Goal: Task Accomplishment & Management: Manage account settings

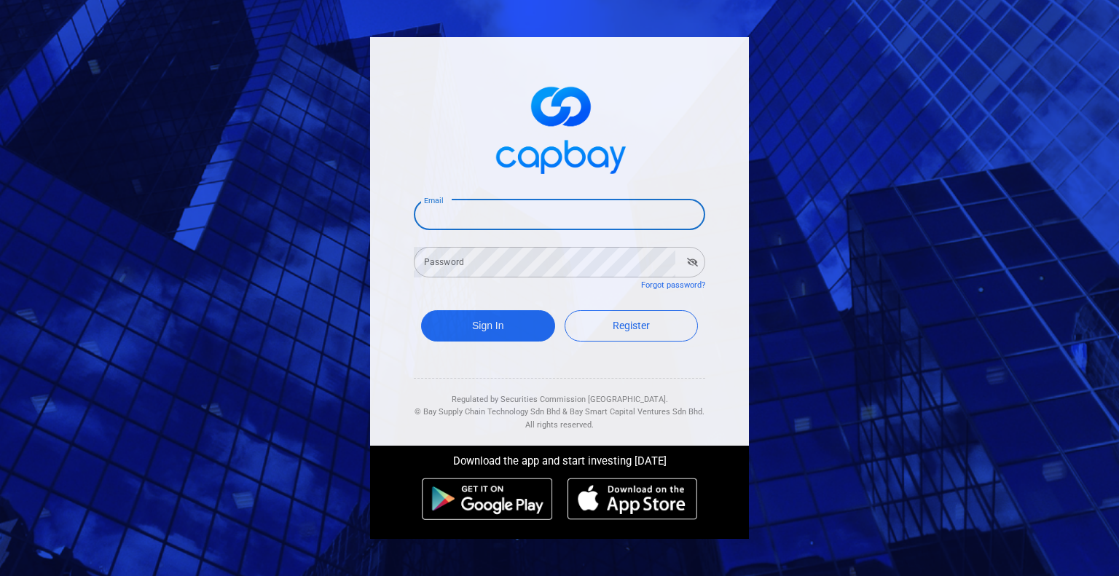
click at [448, 216] on input "Email" at bounding box center [559, 215] width 291 height 31
type input "[EMAIL_ADDRESS][DOMAIN_NAME]"
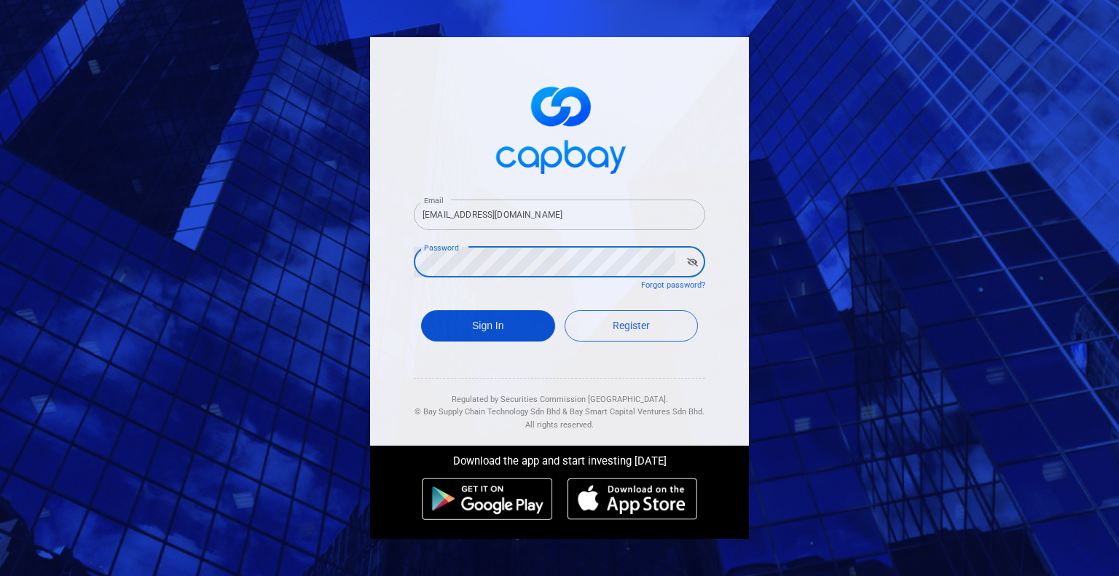
click at [512, 327] on button "Sign In" at bounding box center [488, 325] width 134 height 31
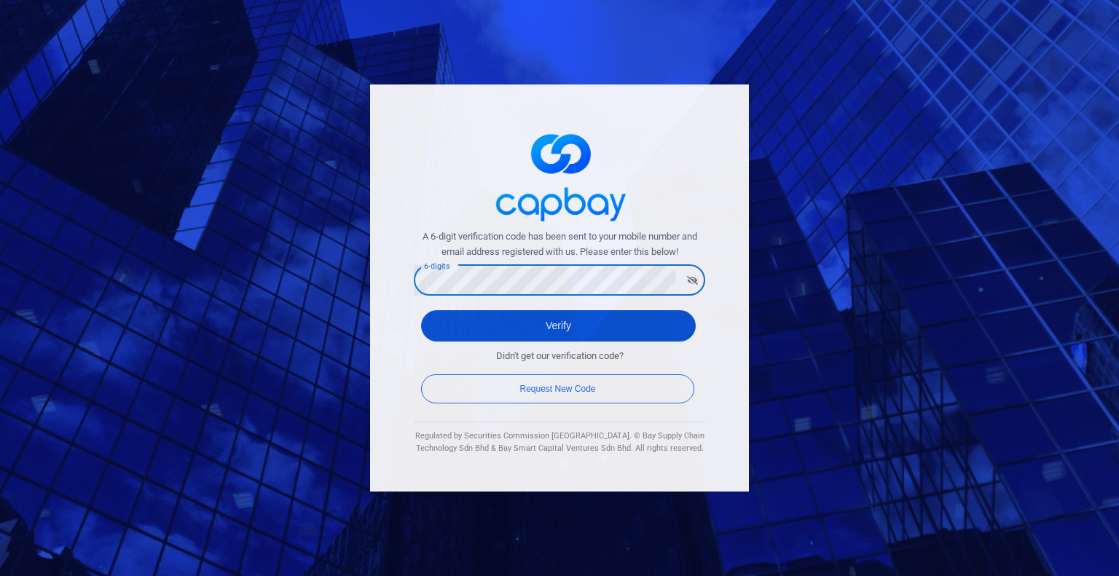
click at [535, 329] on button "Verify" at bounding box center [558, 325] width 275 height 31
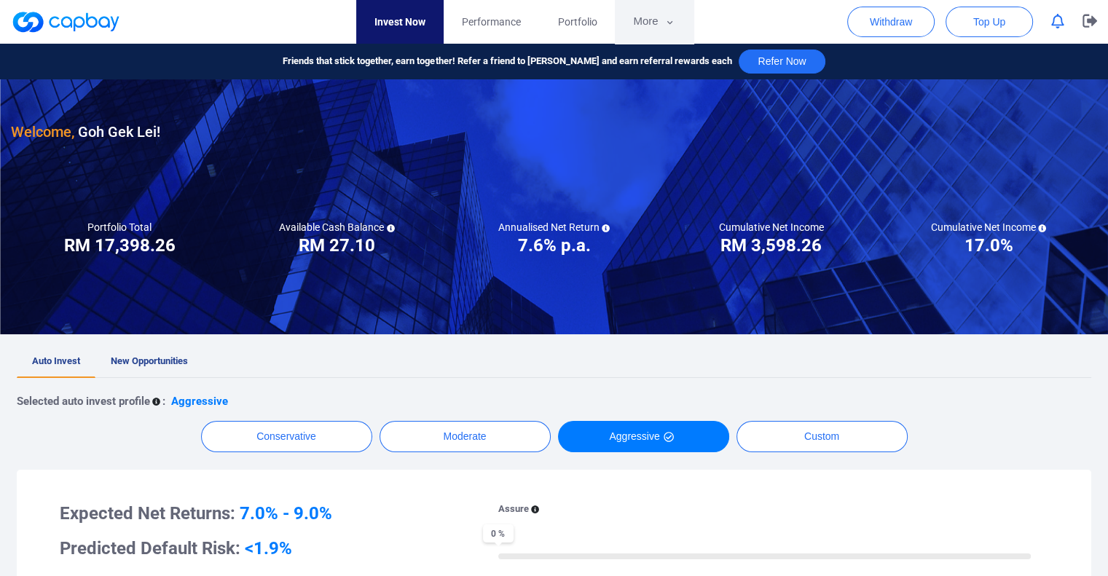
click at [638, 20] on button "More" at bounding box center [654, 22] width 78 height 44
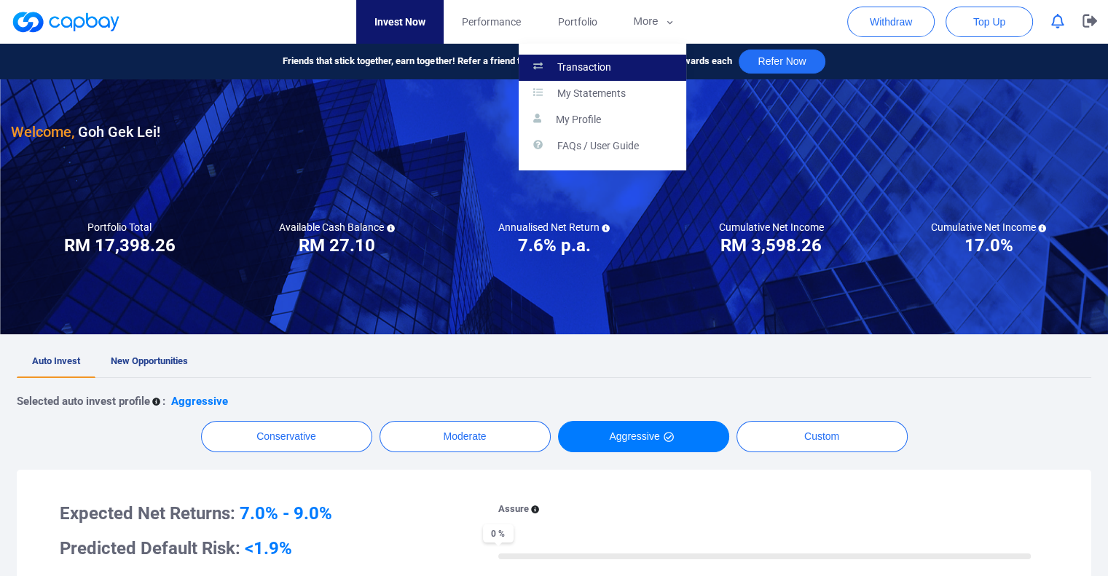
click at [615, 58] on link "Transaction" at bounding box center [603, 68] width 168 height 26
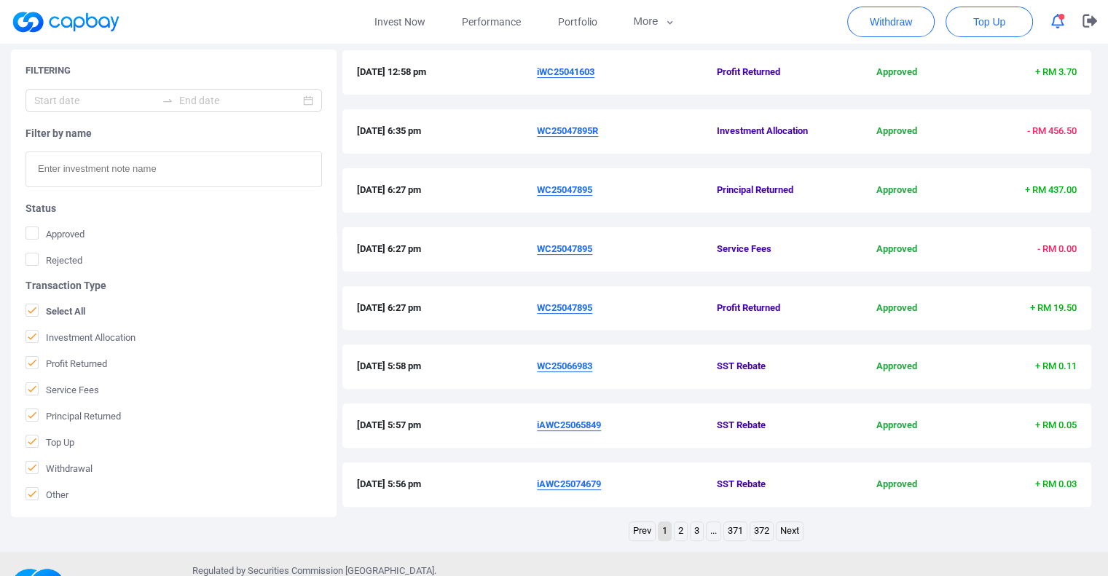
scroll to position [437, 0]
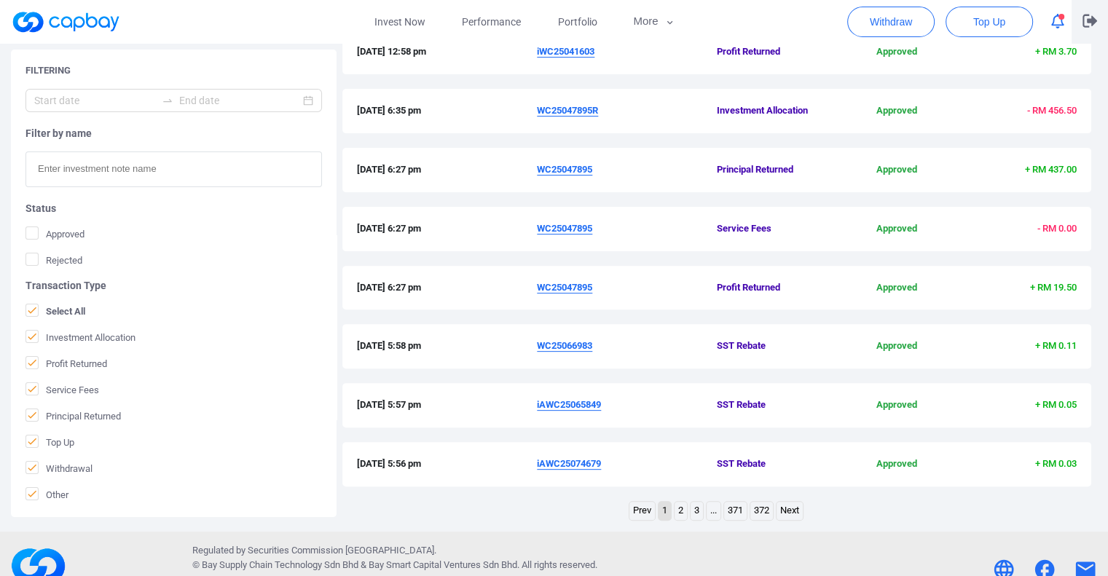
click at [1086, 20] on icon "button" at bounding box center [1090, 21] width 15 height 14
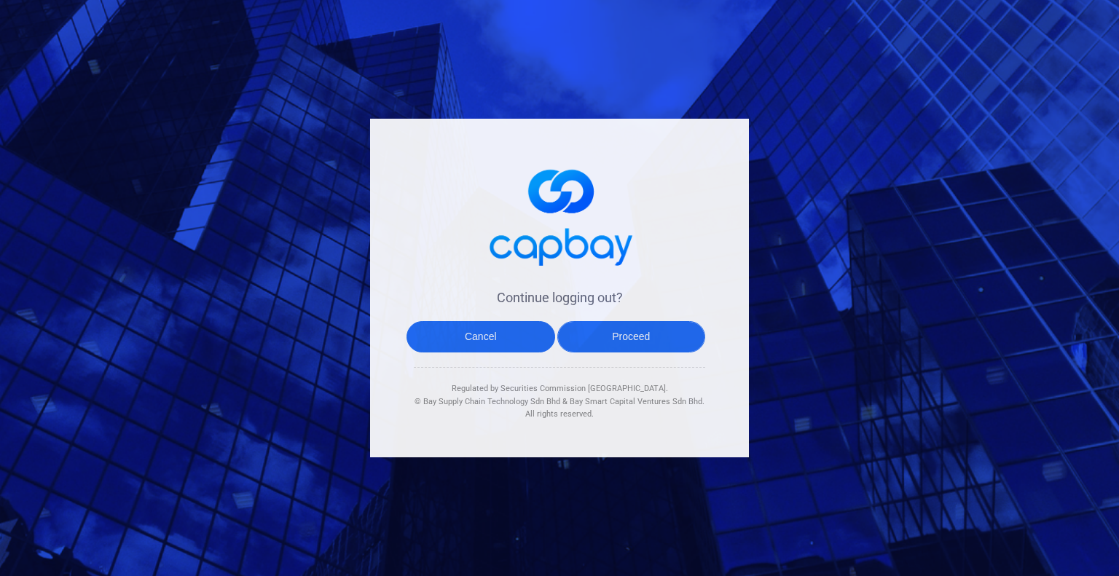
click at [614, 334] on button "Proceed" at bounding box center [631, 336] width 149 height 31
